Goal: Task Accomplishment & Management: Manage account settings

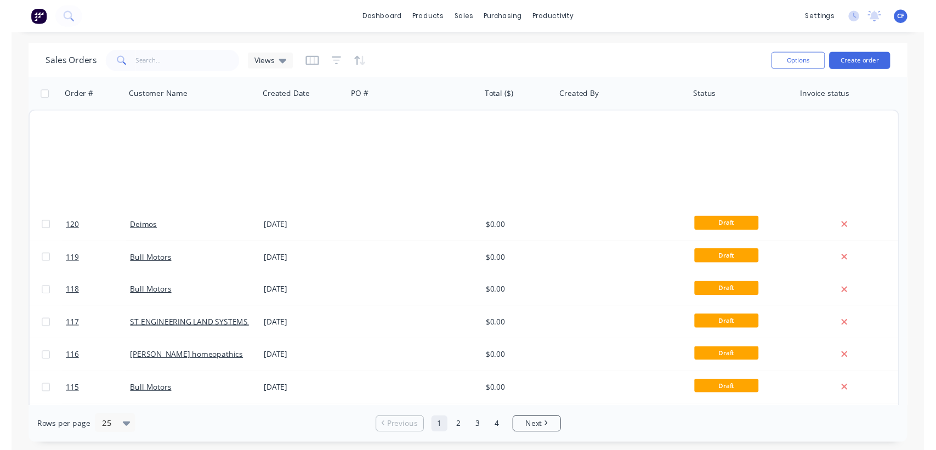
scroll to position [532, 0]
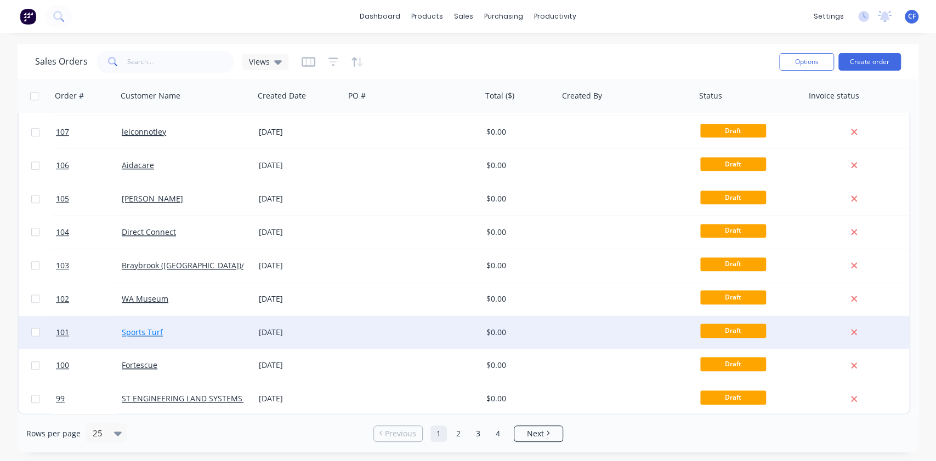
click at [143, 332] on link "Sports Turf" at bounding box center [142, 332] width 41 height 10
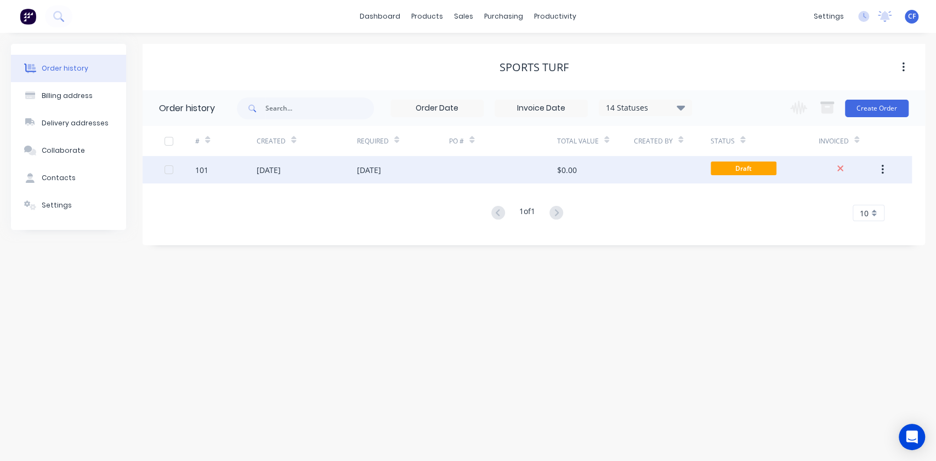
click at [357, 181] on div "[DATE]" at bounding box center [403, 169] width 92 height 27
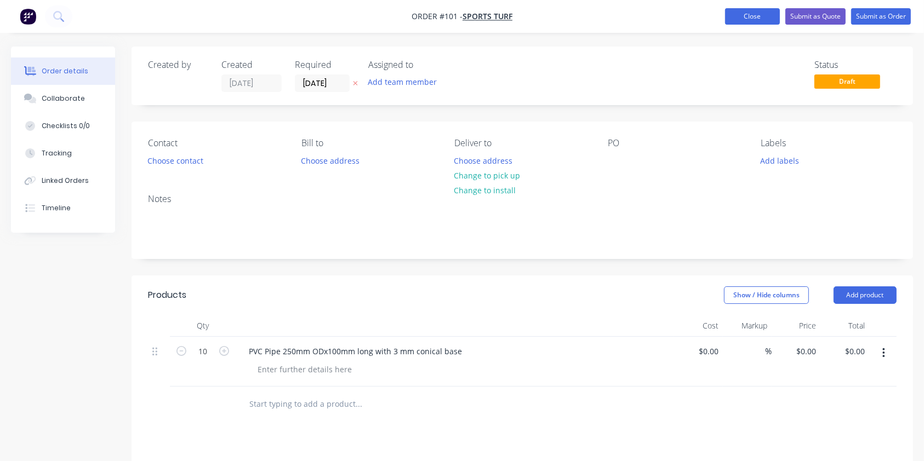
click at [755, 19] on button "Close" at bounding box center [752, 16] width 55 height 16
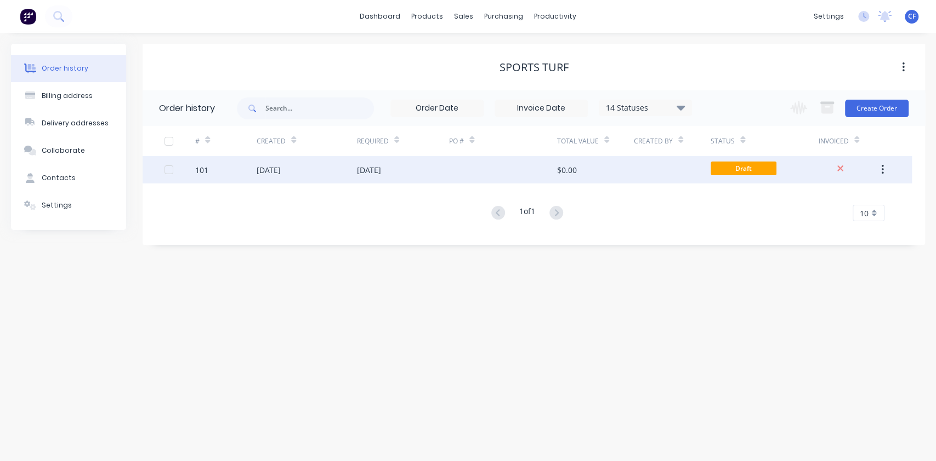
click at [355, 162] on div "[DATE]" at bounding box center [307, 169] width 100 height 27
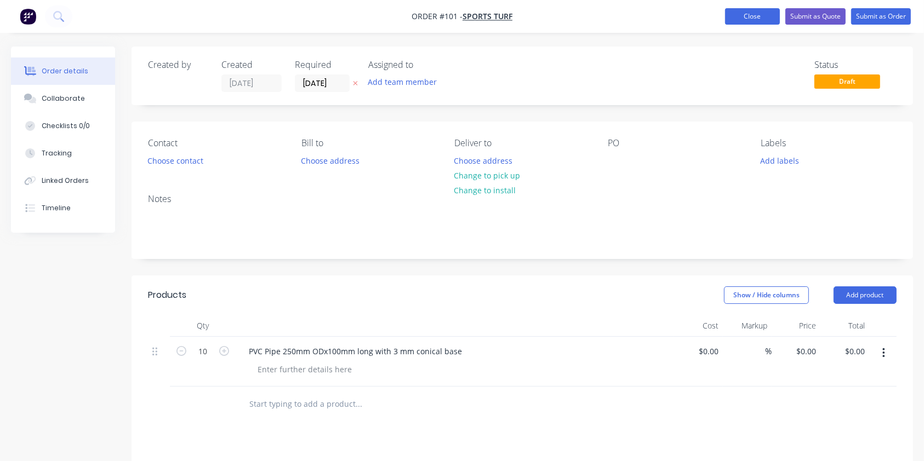
click at [765, 11] on button "Close" at bounding box center [752, 16] width 55 height 16
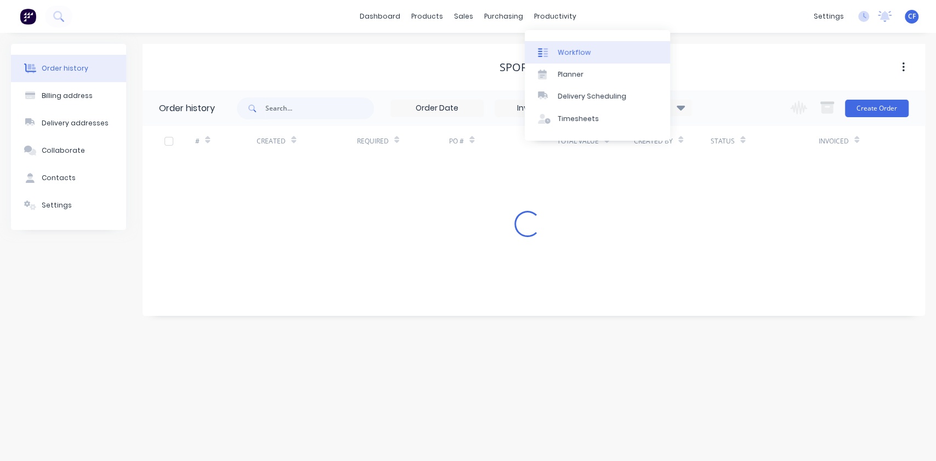
click at [552, 53] on div at bounding box center [546, 53] width 16 height 10
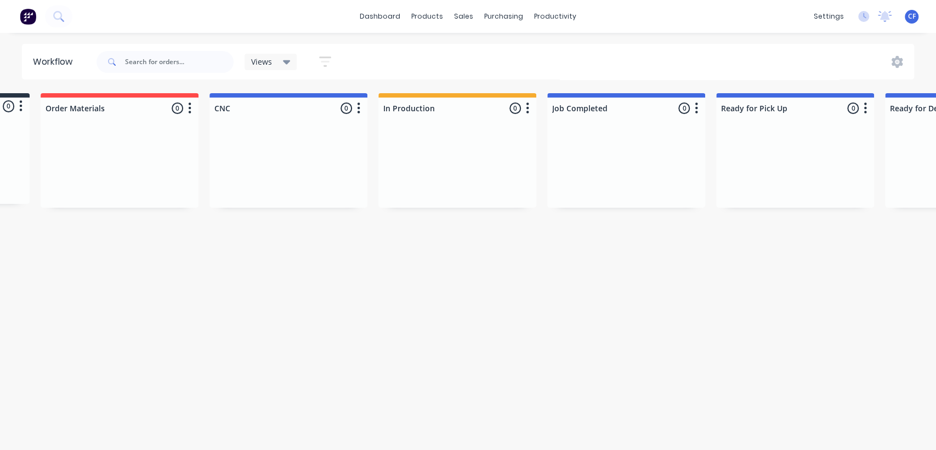
scroll to position [0, 154]
click at [697, 109] on button "button" at bounding box center [693, 108] width 13 height 13
click at [667, 125] on button "Status colour" at bounding box center [646, 132] width 110 height 18
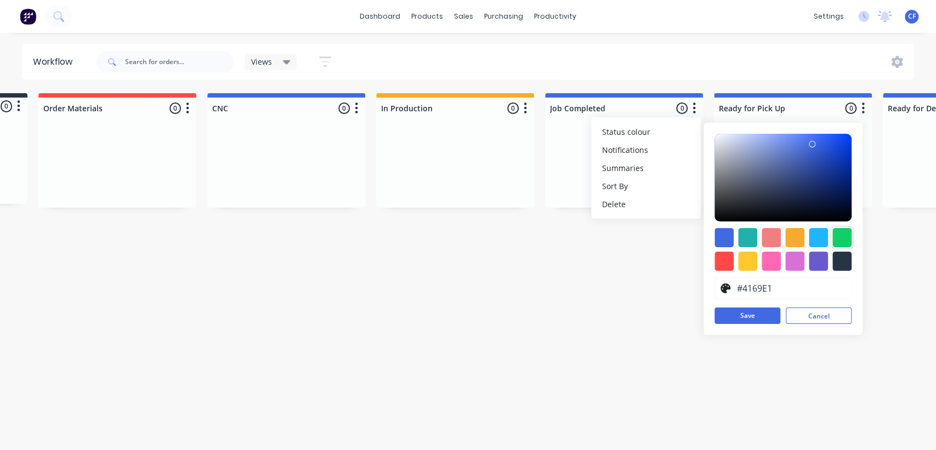
click at [841, 235] on div at bounding box center [841, 237] width 19 height 19
type input "#13CE66"
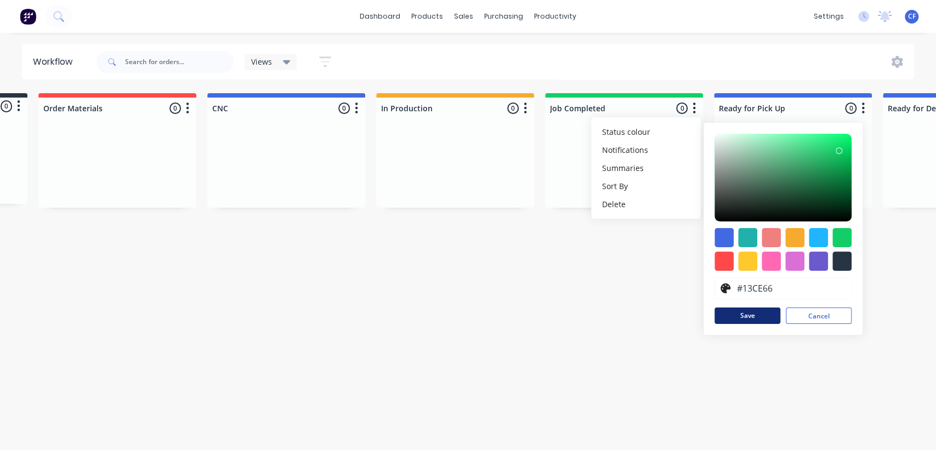
click at [761, 318] on button "Save" at bounding box center [747, 315] width 66 height 16
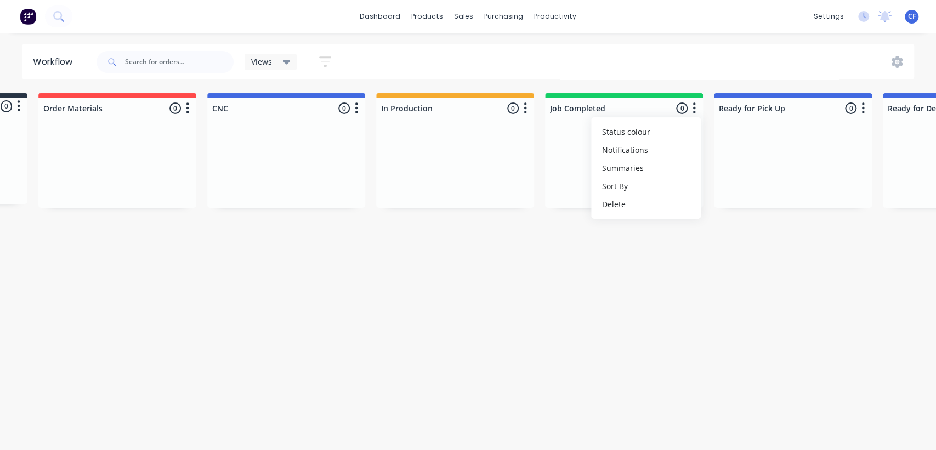
click at [782, 357] on html "dashboard products sales purchasing productivity dashboard products Product Cat…" at bounding box center [314, 192] width 936 height 384
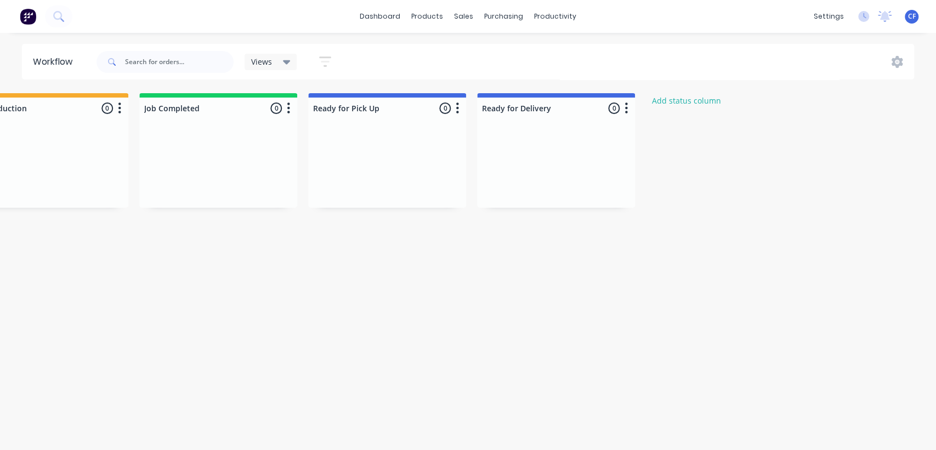
scroll to position [0, 574]
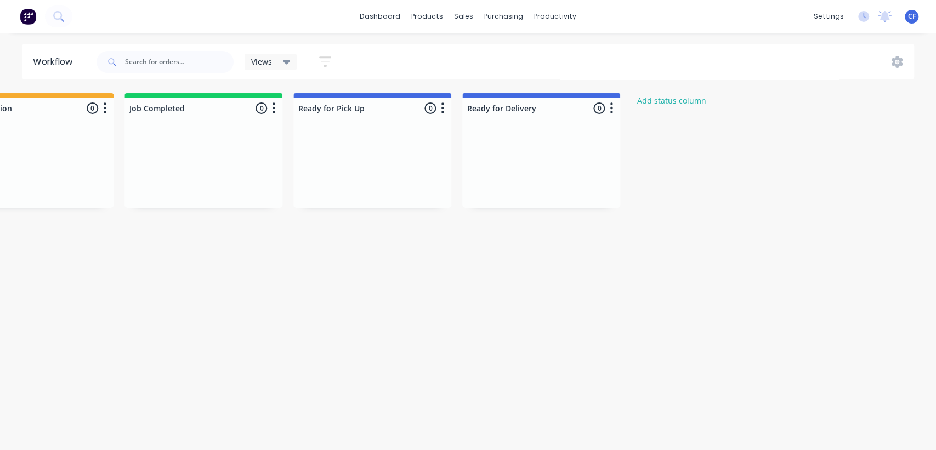
click at [447, 106] on button "button" at bounding box center [442, 108] width 13 height 13
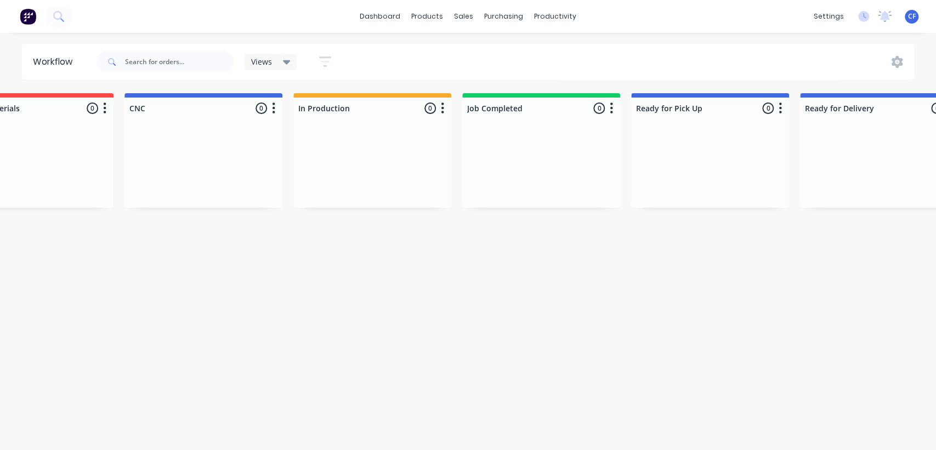
scroll to position [0, 238]
drag, startPoint x: 531, startPoint y: 93, endPoint x: 583, endPoint y: 115, distance: 56.3
click at [580, 113] on div "Job Completed 0 Status colour #13CE66 hex #13CE66 Save Cancel Notifications Ema…" at bounding box center [539, 106] width 158 height 26
click at [606, 109] on button "button" at bounding box center [609, 108] width 13 height 13
click at [556, 170] on button "Summaries" at bounding box center [561, 168] width 110 height 18
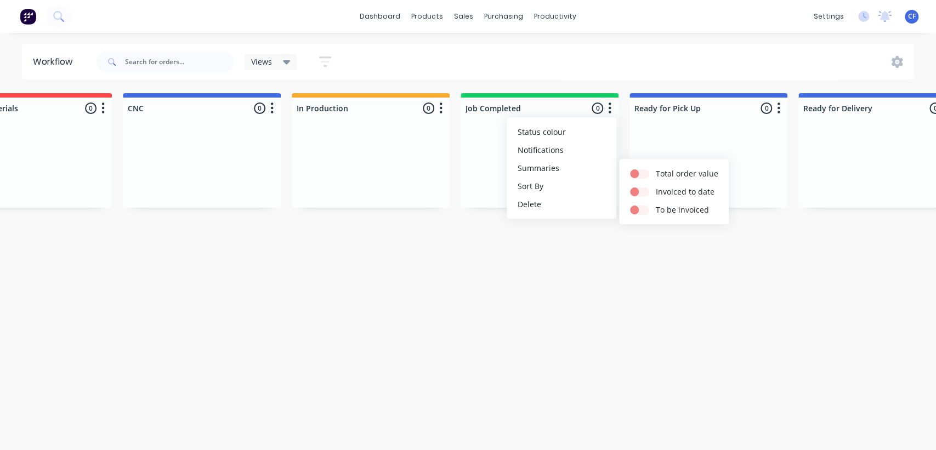
click at [614, 269] on div "Workflow Views Save new view None (Default) edit Show/Hide statuses Show line i…" at bounding box center [230, 236] width 936 height 384
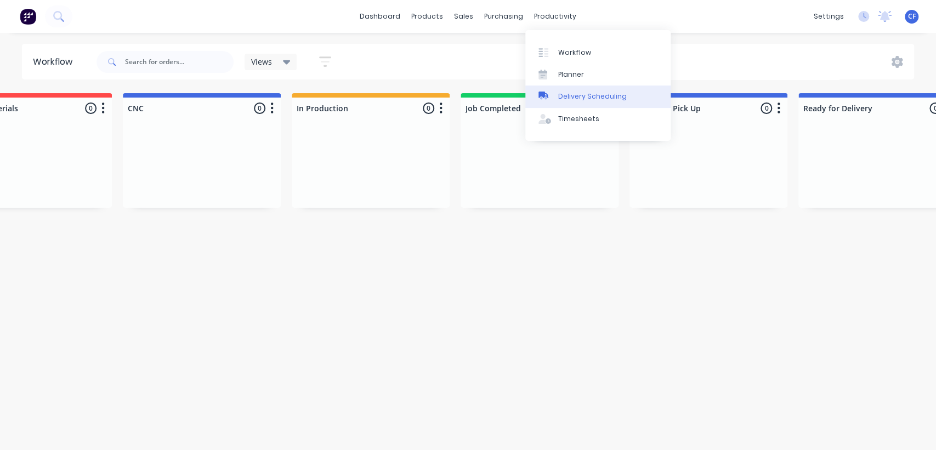
click at [579, 93] on div "Delivery Scheduling" at bounding box center [592, 97] width 69 height 10
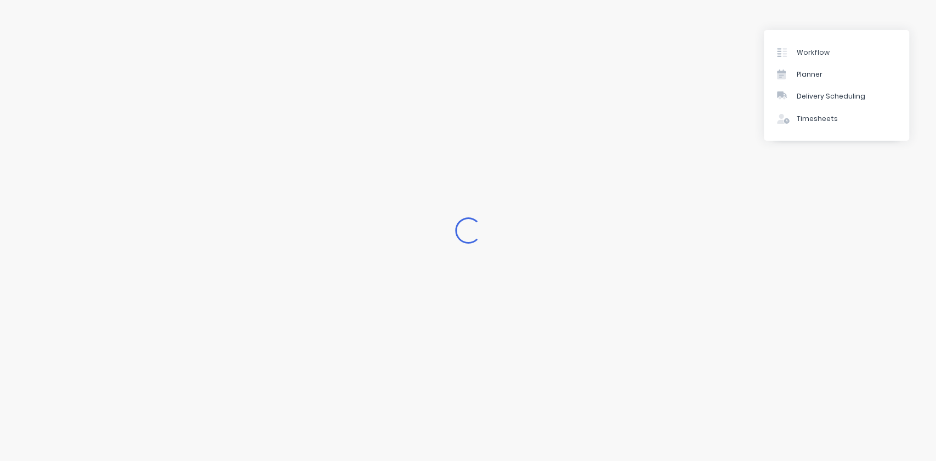
click at [736, 222] on div "Loading..." at bounding box center [468, 230] width 936 height 461
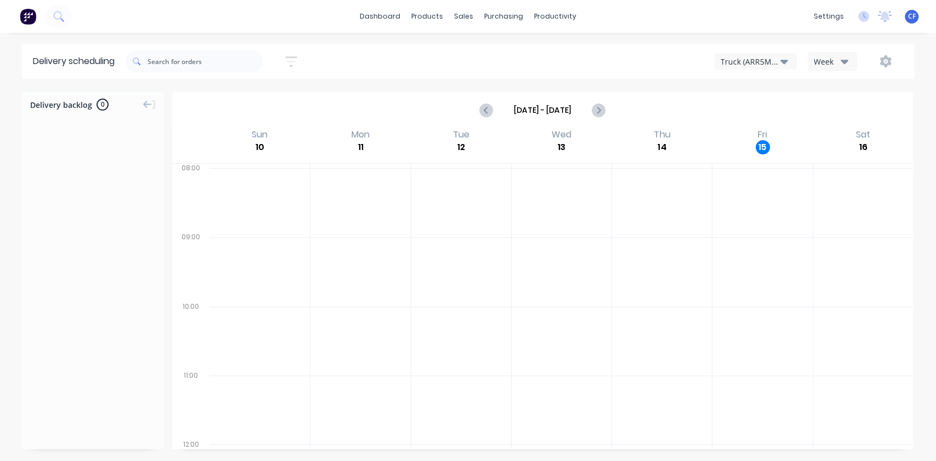
click at [763, 61] on div "Truck (ARR5MM)" at bounding box center [750, 62] width 60 height 12
click at [669, 52] on div "Truck (ARR5MM) Truck (ARR5MM) Truck (CHH156) Week" at bounding box center [706, 62] width 394 height 20
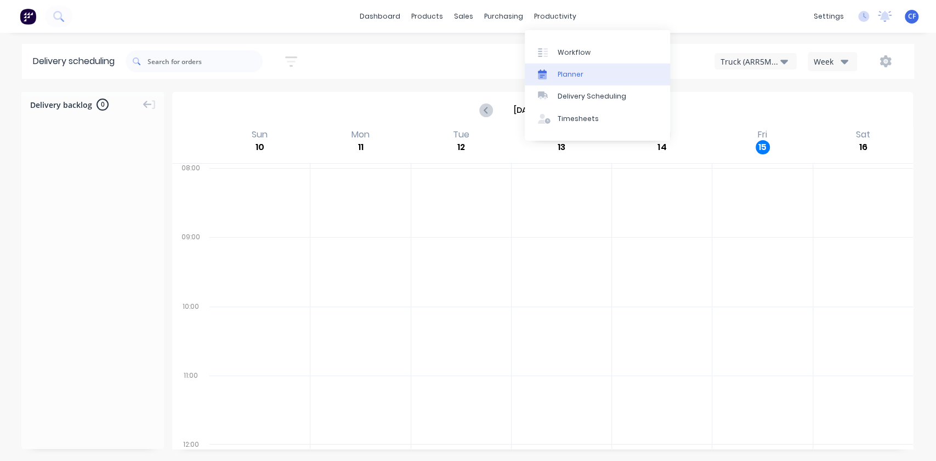
click at [564, 69] on link "Planner" at bounding box center [597, 75] width 145 height 22
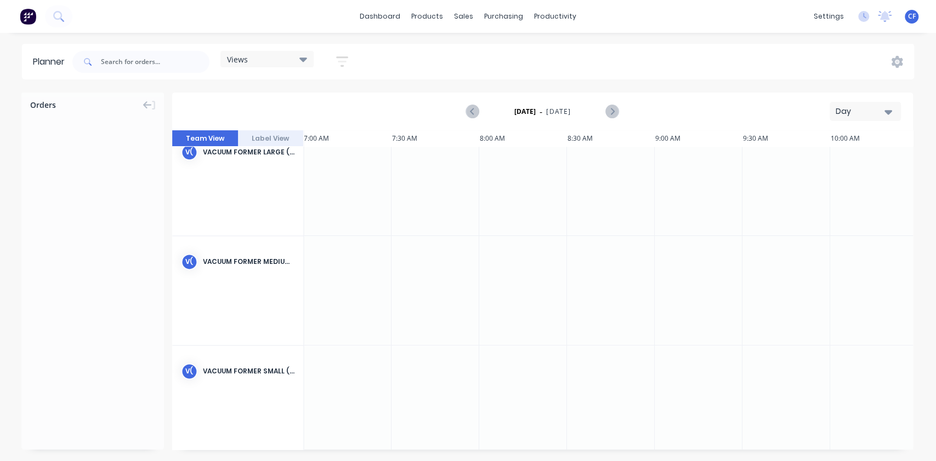
scroll to position [1025, 1228]
click at [275, 144] on button "Label View" at bounding box center [271, 138] width 66 height 16
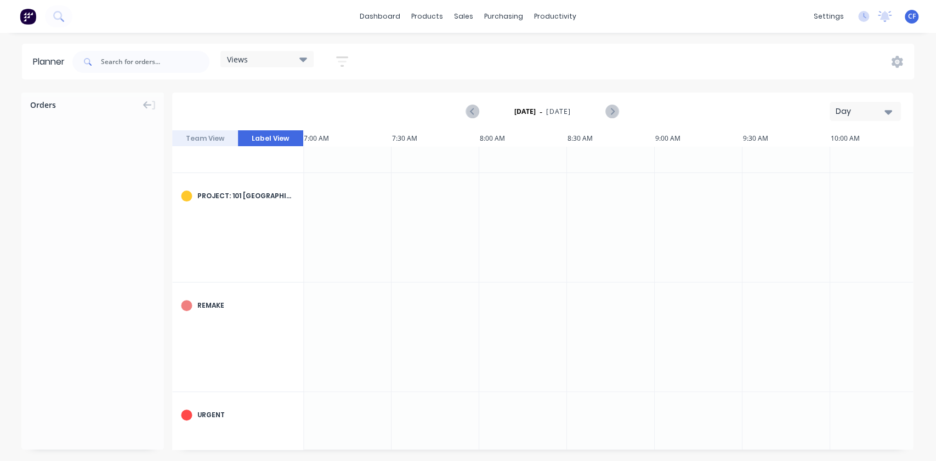
scroll to position [0, 1228]
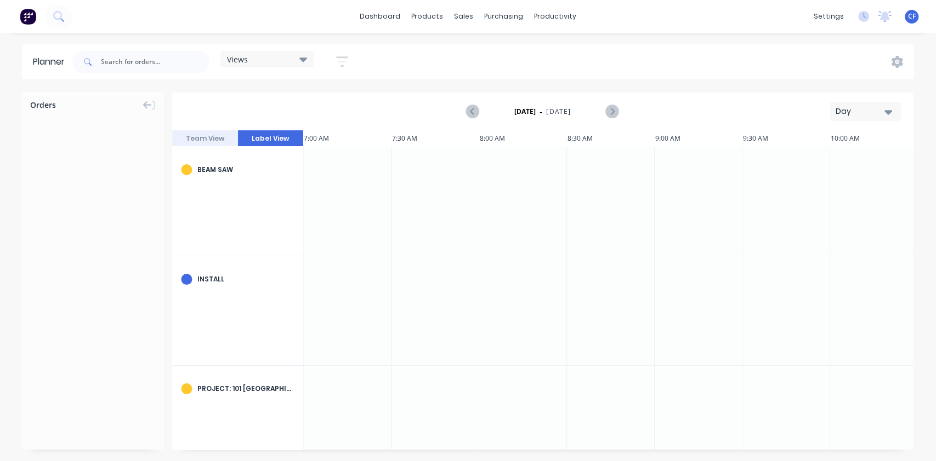
click at [216, 143] on button "Team View" at bounding box center [205, 138] width 66 height 16
